Goal: Task Accomplishment & Management: Complete application form

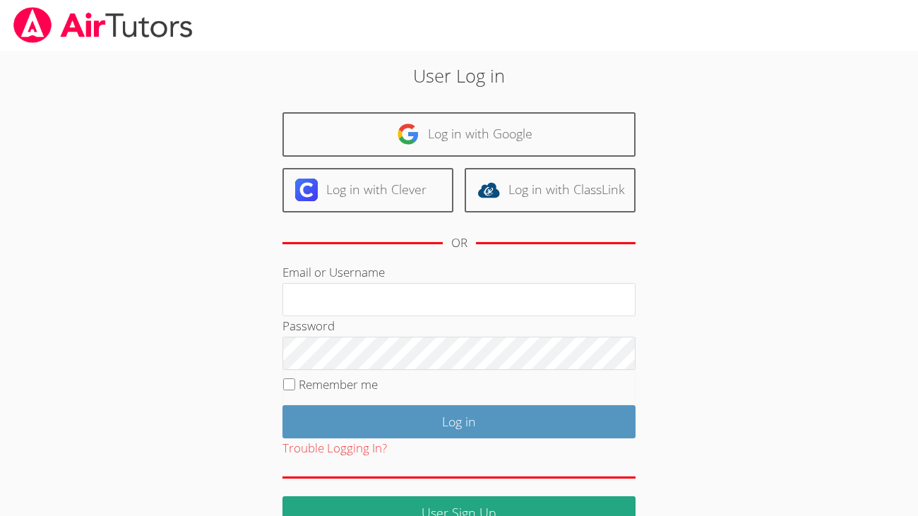
scroll to position [34, 0]
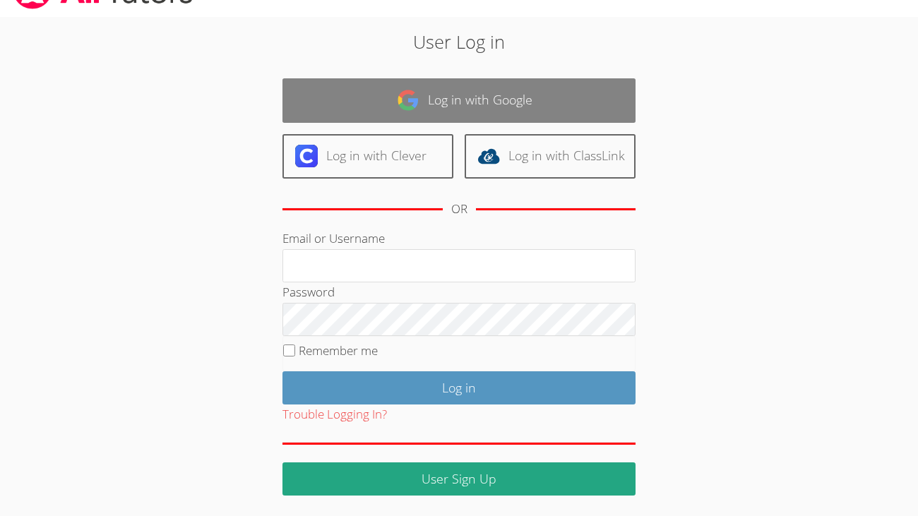
click at [612, 109] on link "Log in with Google" at bounding box center [459, 100] width 353 height 45
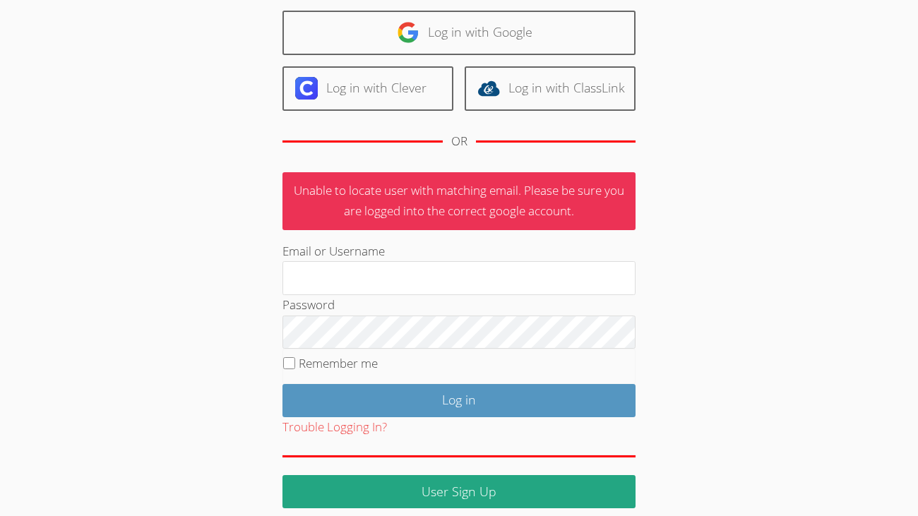
scroll to position [114, 0]
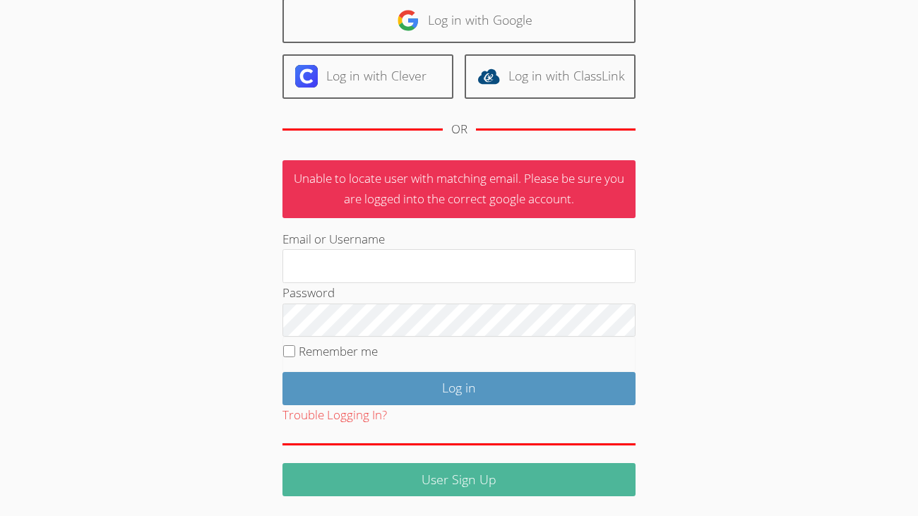
click at [616, 480] on link "User Sign Up" at bounding box center [459, 479] width 353 height 33
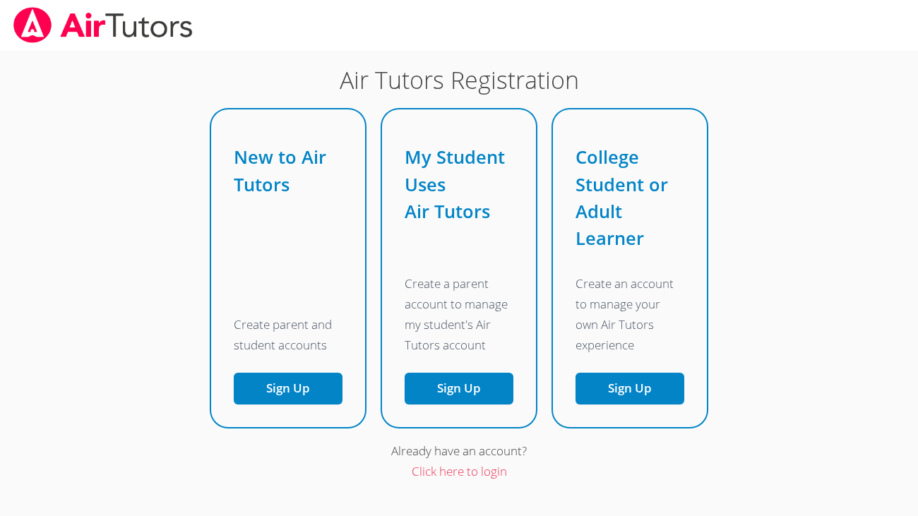
click at [490, 449] on div "Already have an account?" at bounding box center [459, 452] width 496 height 20
